Goal: Task Accomplishment & Management: Use online tool/utility

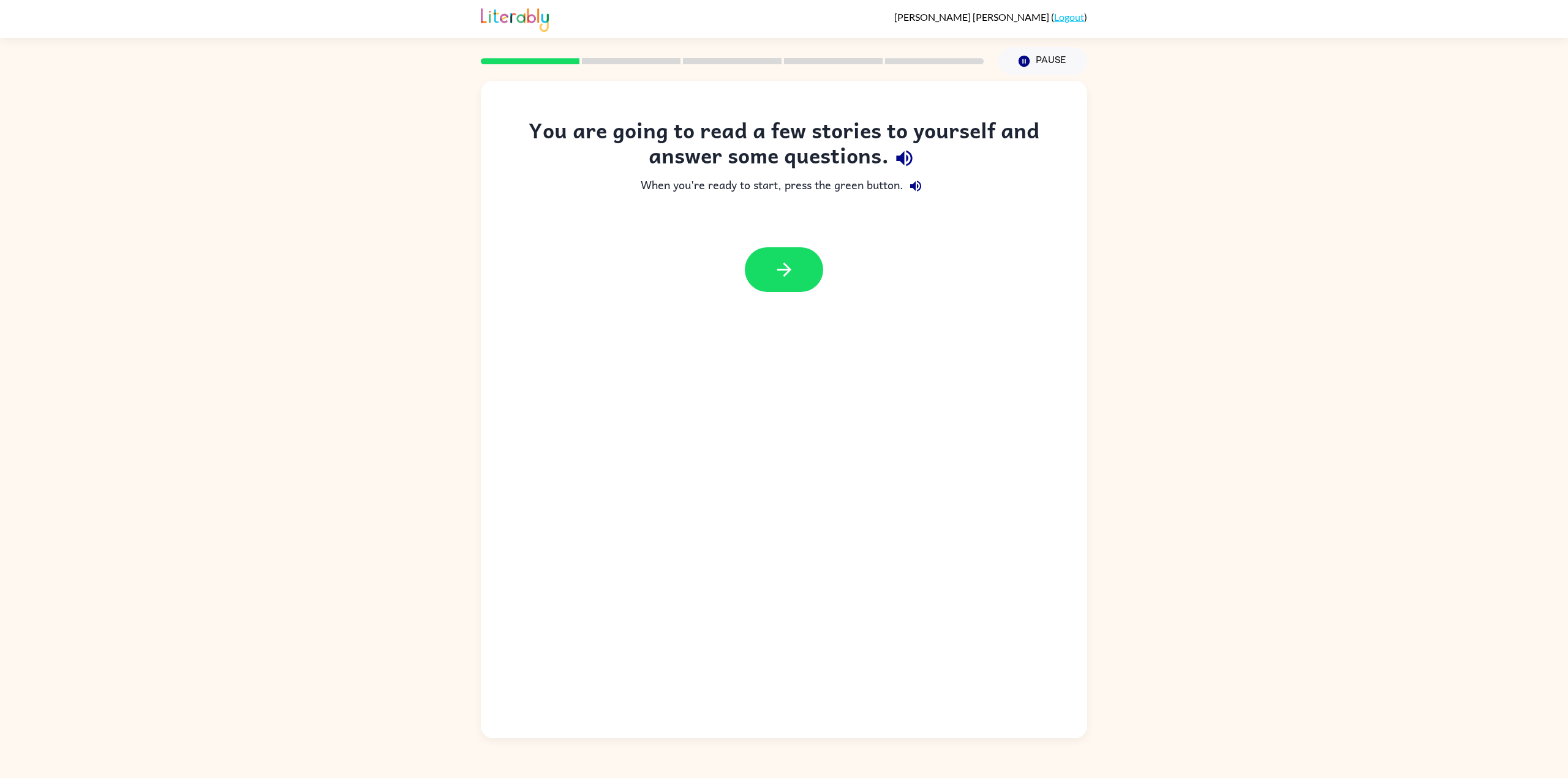
click at [801, 282] on button "button" at bounding box center [784, 269] width 79 height 45
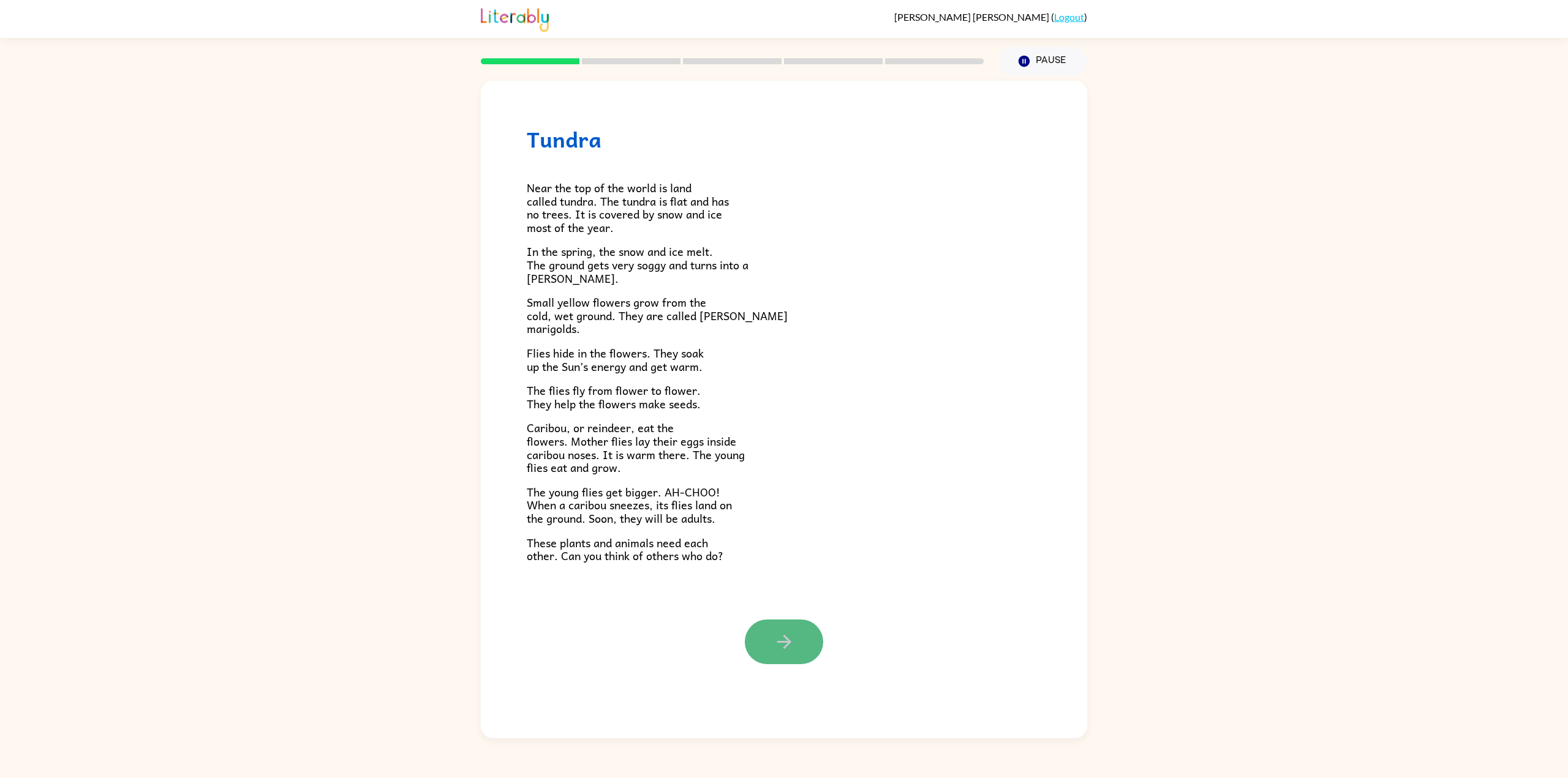
click at [777, 625] on button "button" at bounding box center [784, 642] width 79 height 45
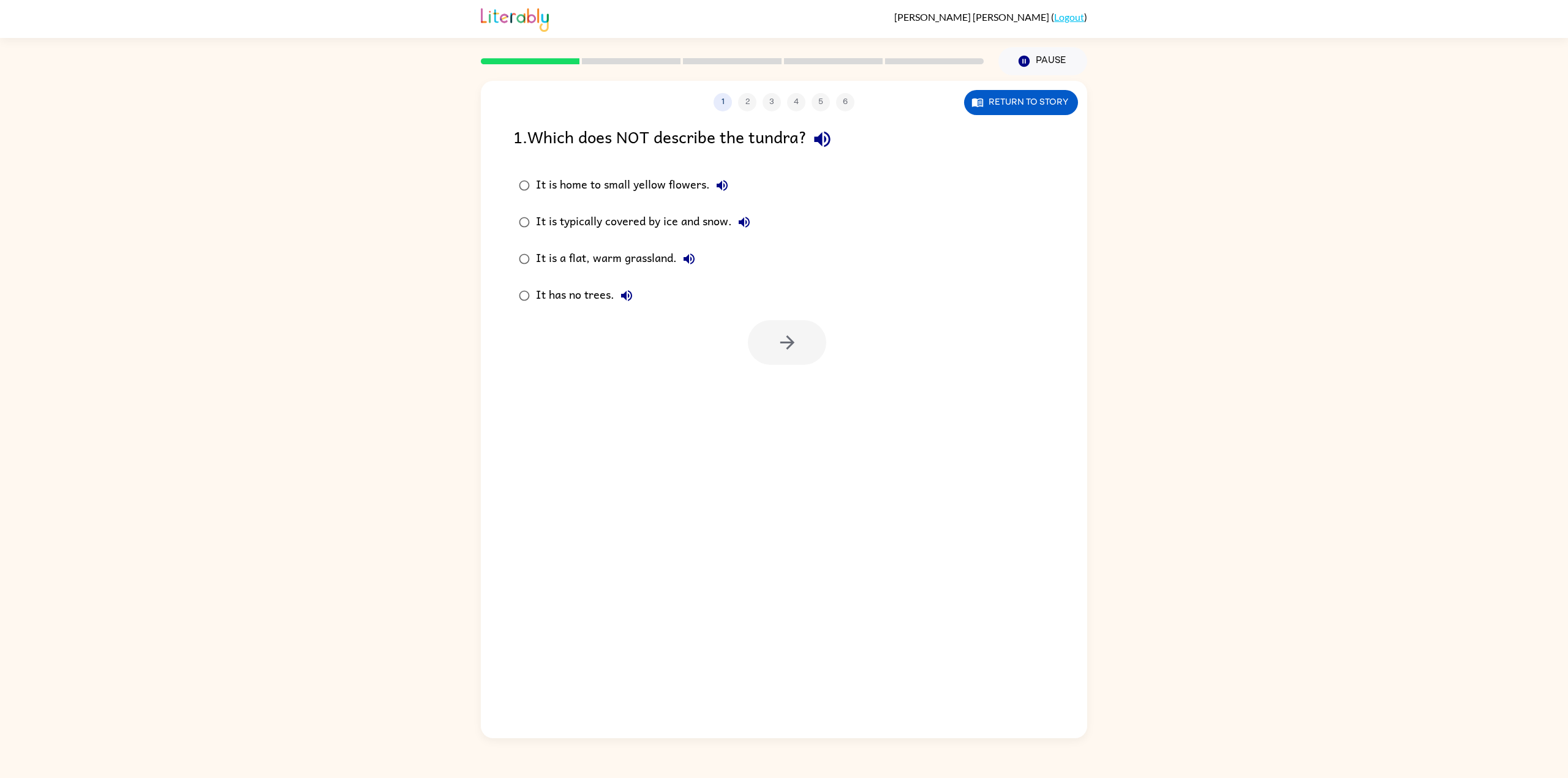
click at [810, 343] on div at bounding box center [787, 342] width 79 height 45
click at [785, 347] on div at bounding box center [787, 342] width 79 height 45
click at [598, 184] on div "It is home to small yellow flowers." at bounding box center [635, 185] width 198 height 24
click at [806, 347] on button "button" at bounding box center [787, 342] width 79 height 45
click at [650, 216] on div "It is covered by snow and ice." at bounding box center [624, 222] width 175 height 24
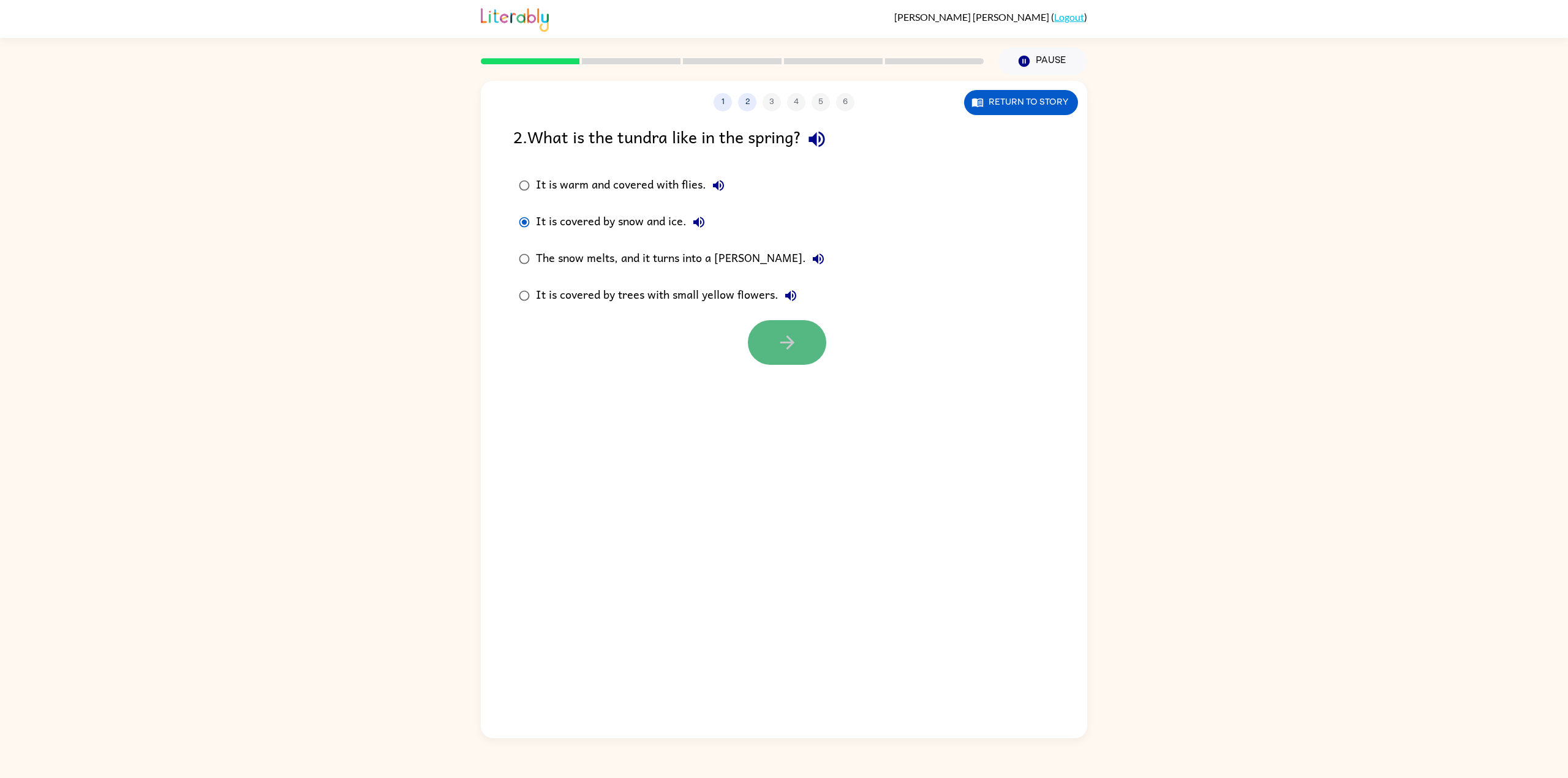
click at [771, 323] on button "button" at bounding box center [787, 342] width 79 height 45
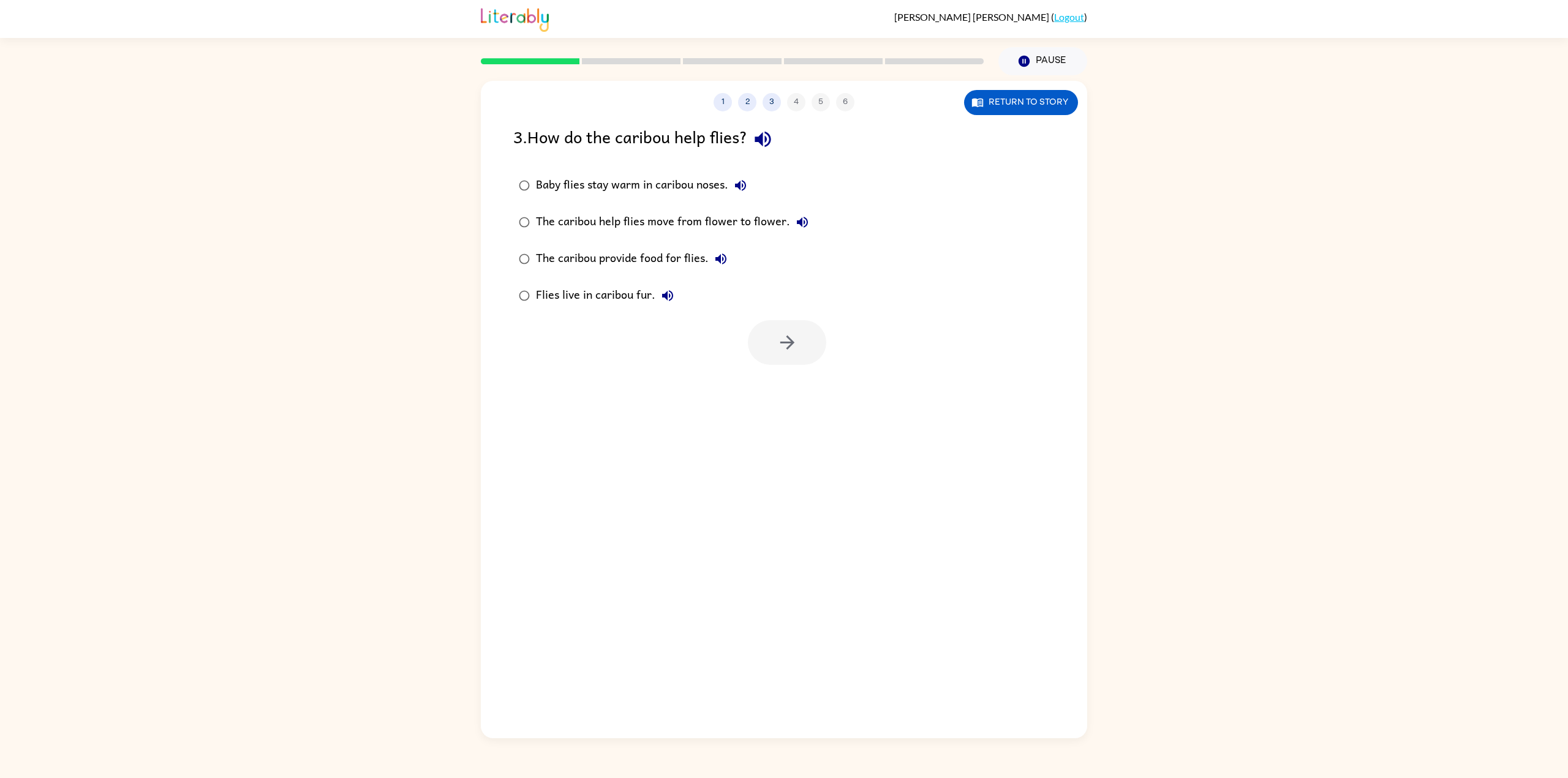
click at [802, 220] on icon "button" at bounding box center [802, 222] width 15 height 15
click at [581, 228] on div "The caribou help flies move from flower to flower." at bounding box center [675, 222] width 279 height 24
click at [754, 335] on button "button" at bounding box center [787, 342] width 79 height 45
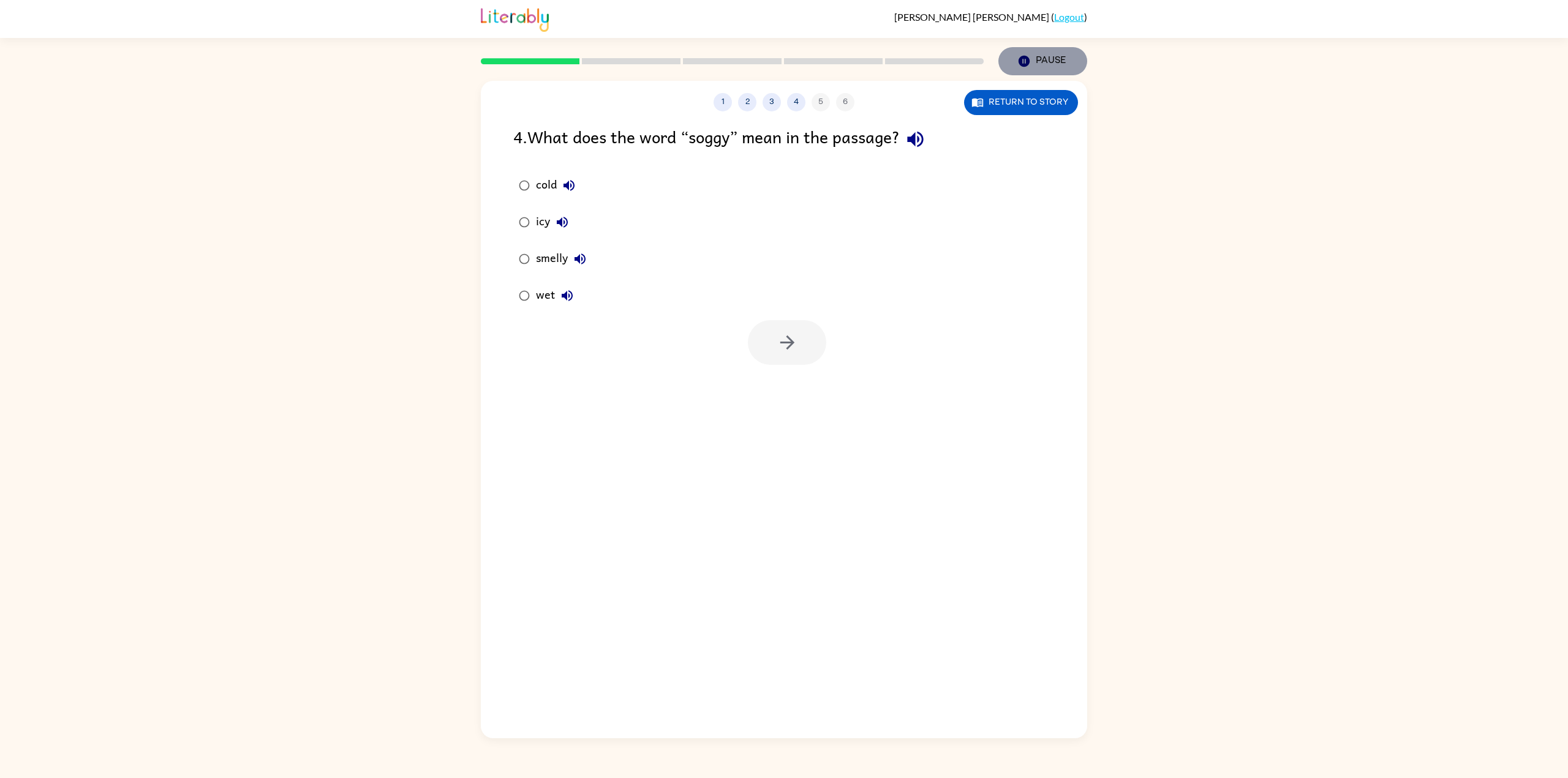
click at [1046, 65] on button "Pause Pause" at bounding box center [1043, 61] width 89 height 28
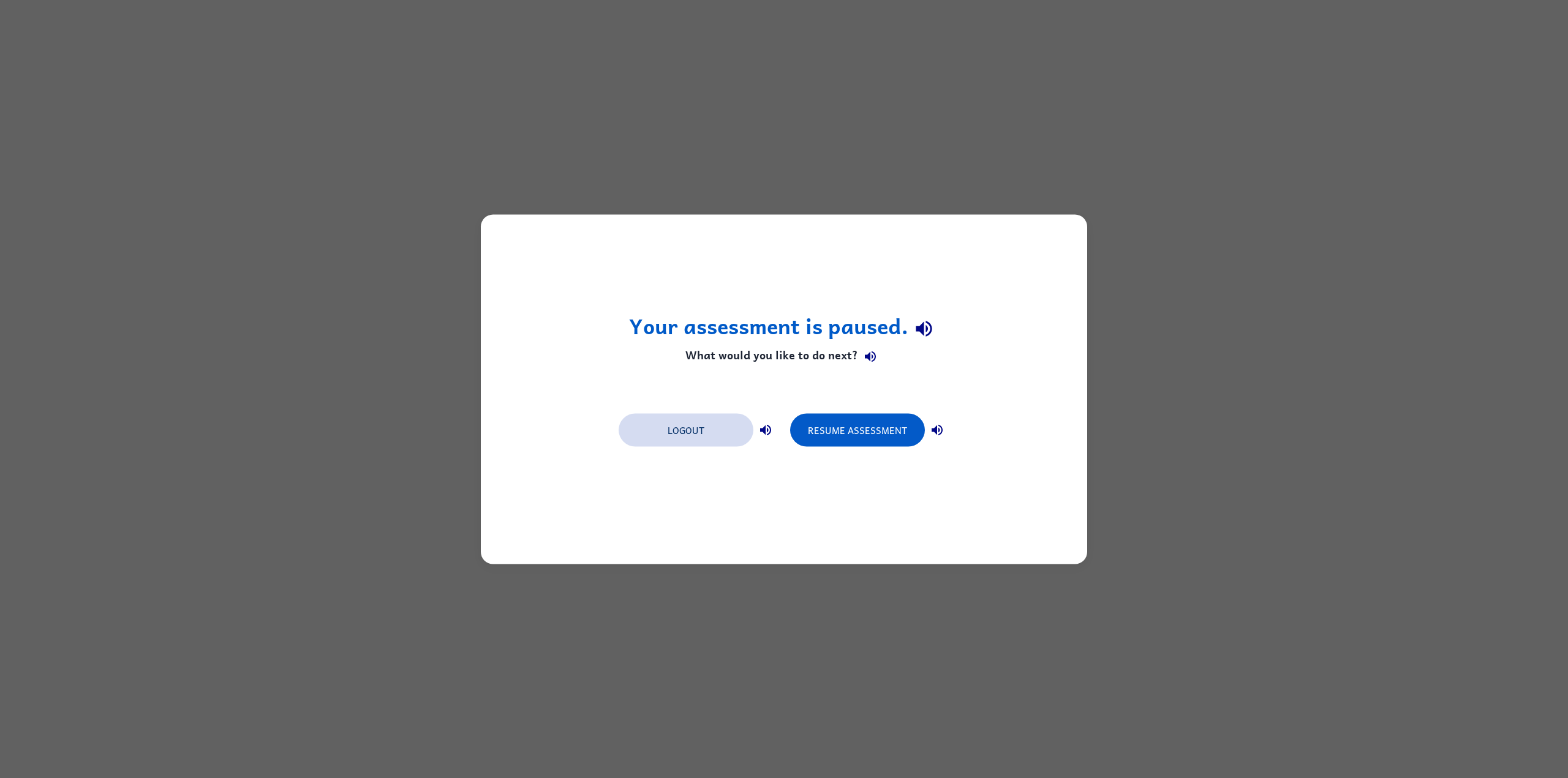
click at [714, 428] on button "Logout" at bounding box center [686, 430] width 135 height 33
